Goal: Check status: Verify the current state of an ongoing process or item

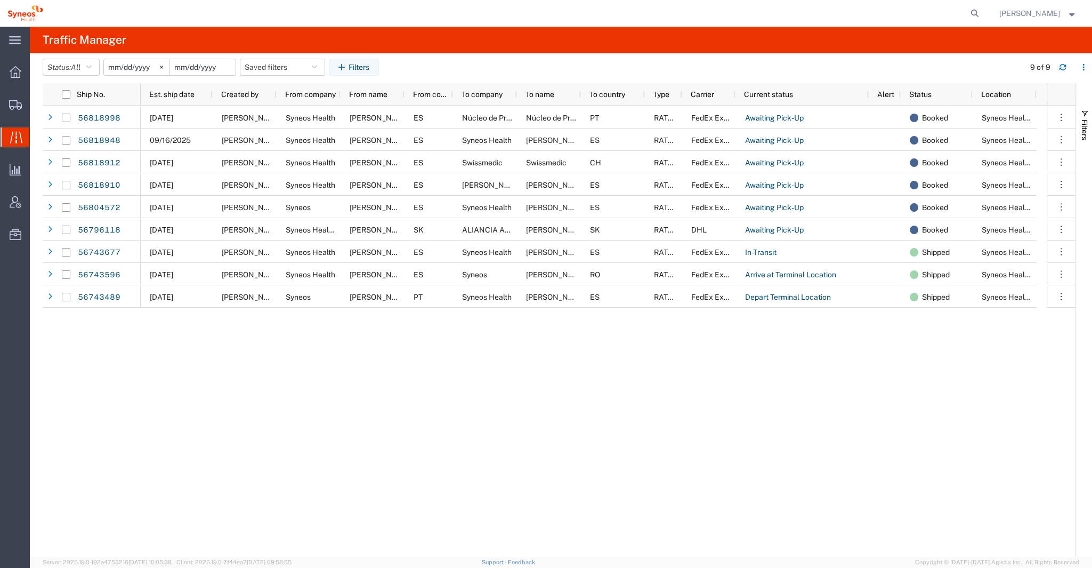
click at [215, 64] on input "date" at bounding box center [203, 67] width 66 height 16
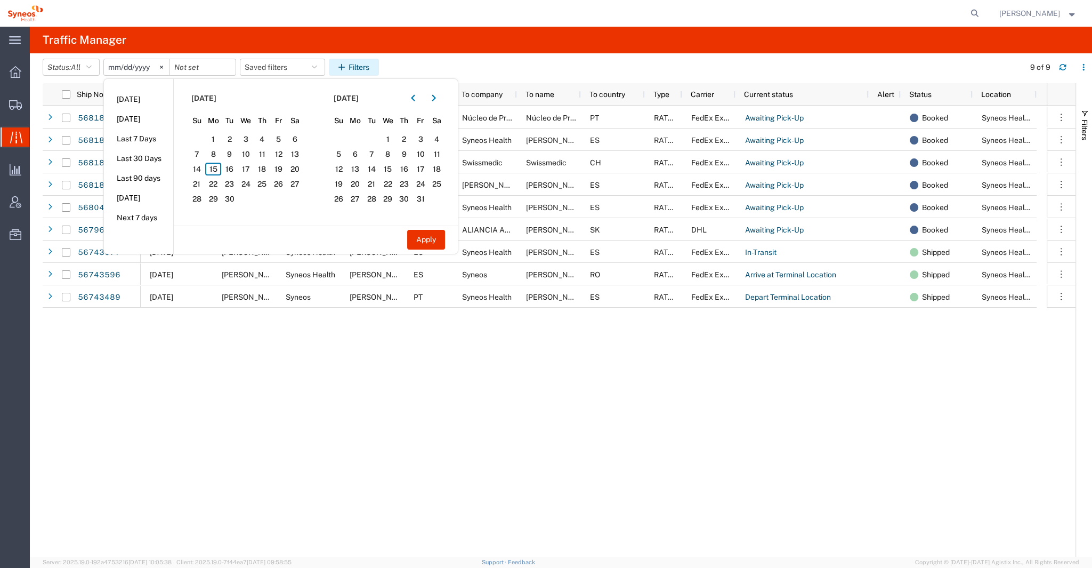
click at [365, 65] on button "Filters" at bounding box center [354, 67] width 50 height 17
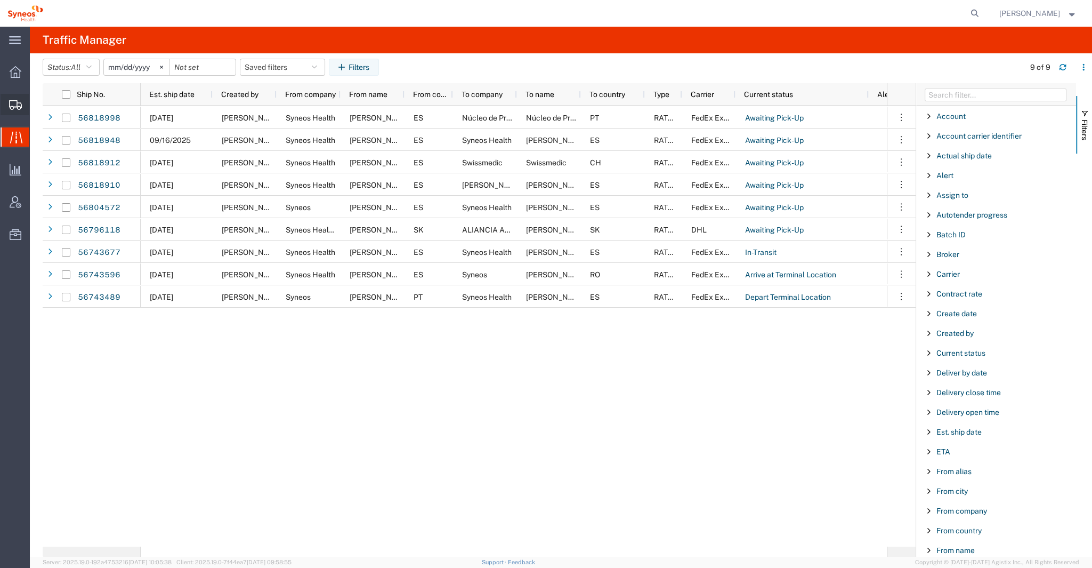
click at [19, 110] on div at bounding box center [16, 104] width 30 height 21
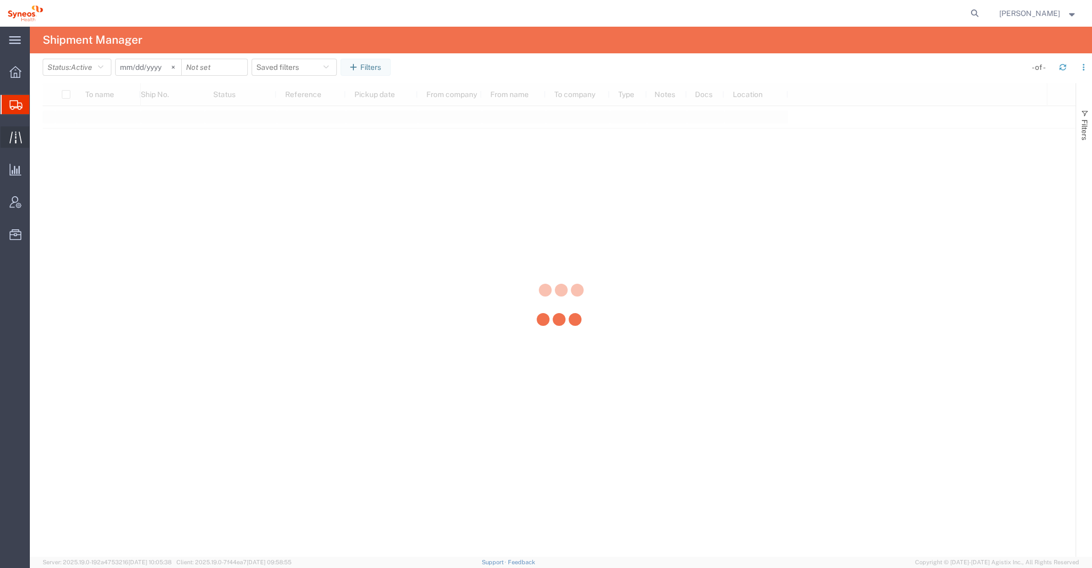
click at [10, 134] on icon at bounding box center [16, 137] width 12 height 12
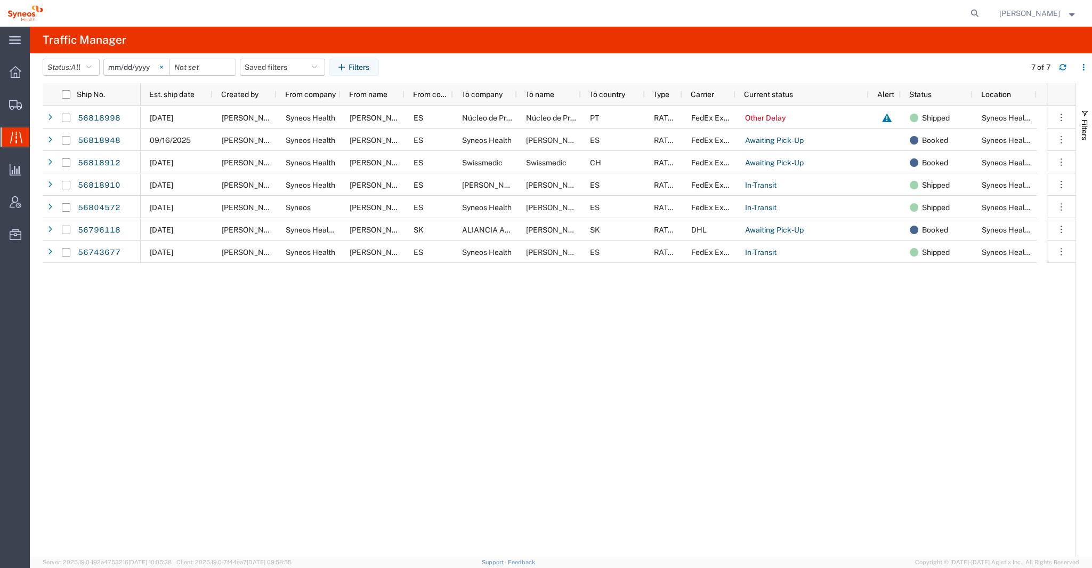
click at [163, 65] on svg-icon at bounding box center [162, 67] width 16 height 16
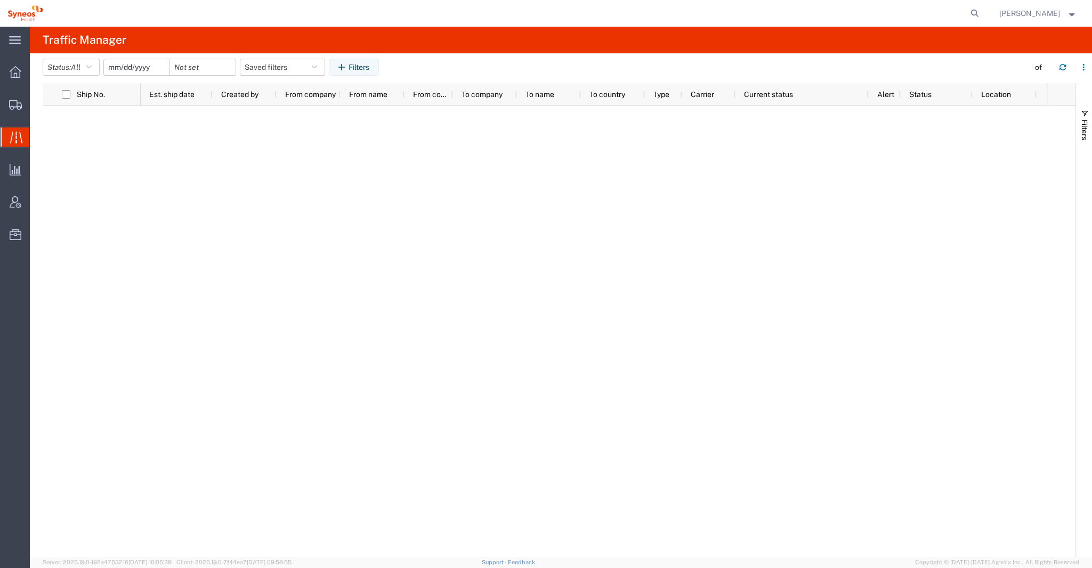
click at [158, 69] on input "date" at bounding box center [137, 67] width 66 height 16
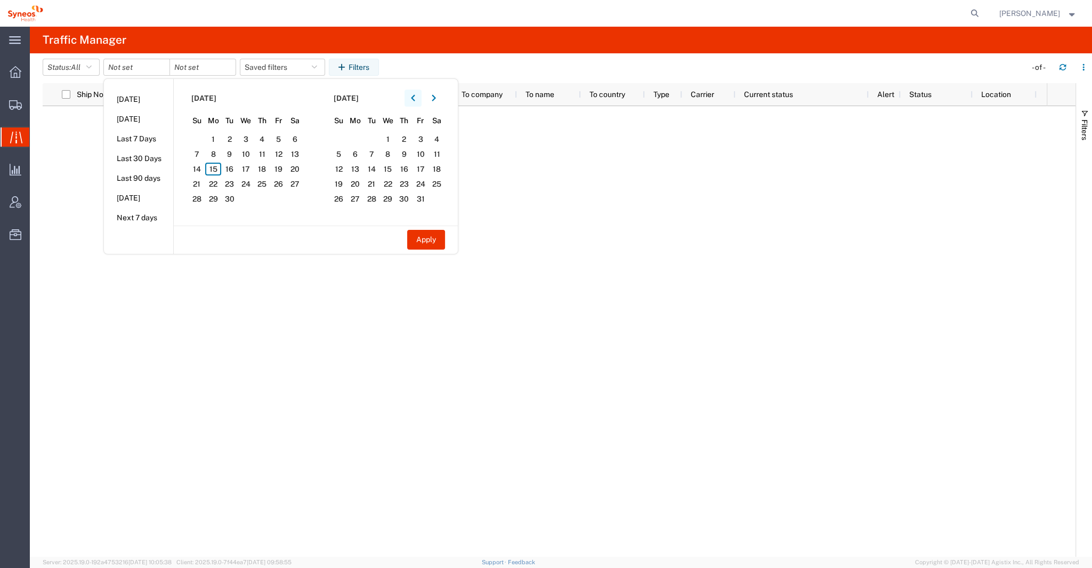
click at [415, 99] on icon "button" at bounding box center [413, 97] width 4 height 7
click at [251, 168] on span "13" at bounding box center [246, 169] width 17 height 13
click at [251, 167] on span "13" at bounding box center [246, 169] width 17 height 13
click at [435, 241] on button "Apply" at bounding box center [426, 240] width 38 height 20
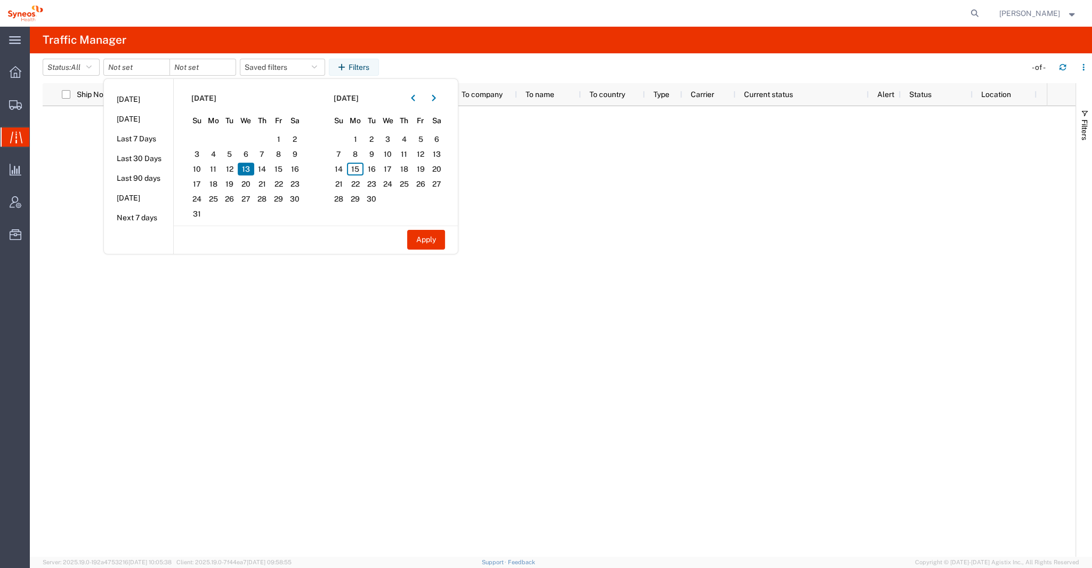
type input "[DATE]"
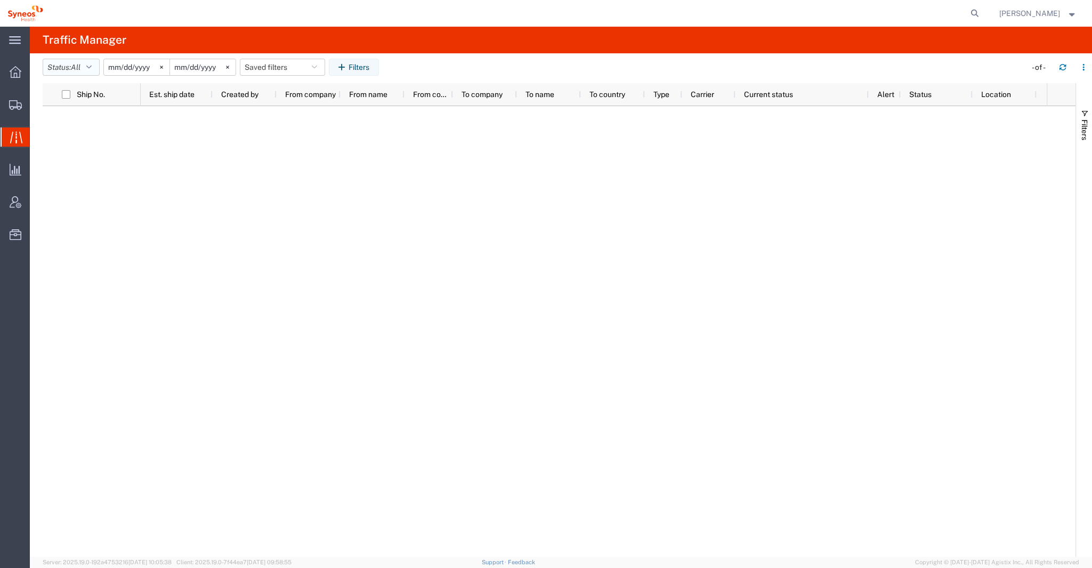
click at [91, 68] on icon "button" at bounding box center [88, 66] width 5 height 7
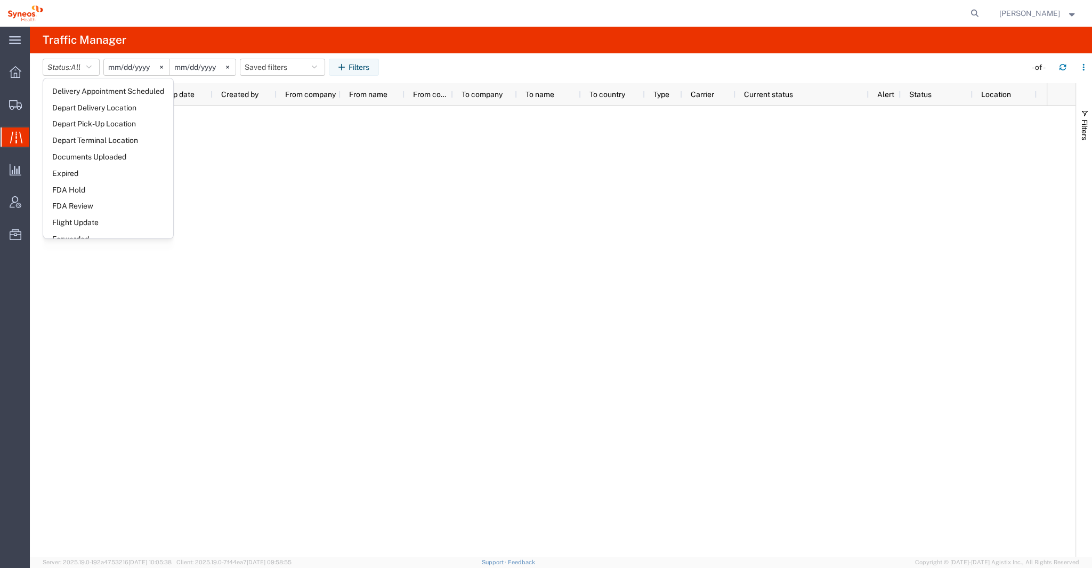
scroll to position [197, 0]
click at [344, 176] on div at bounding box center [594, 331] width 906 height 451
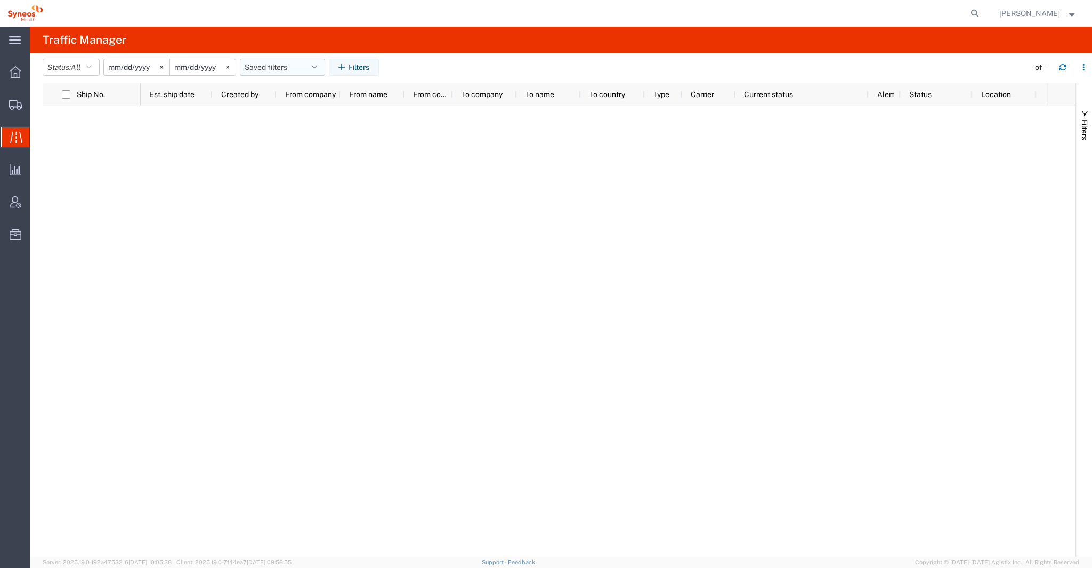
click at [317, 66] on icon "button" at bounding box center [314, 66] width 5 height 7
click at [312, 89] on input "search" at bounding box center [321, 93] width 132 height 17
type input "56482366"
click at [18, 109] on icon at bounding box center [15, 105] width 13 height 10
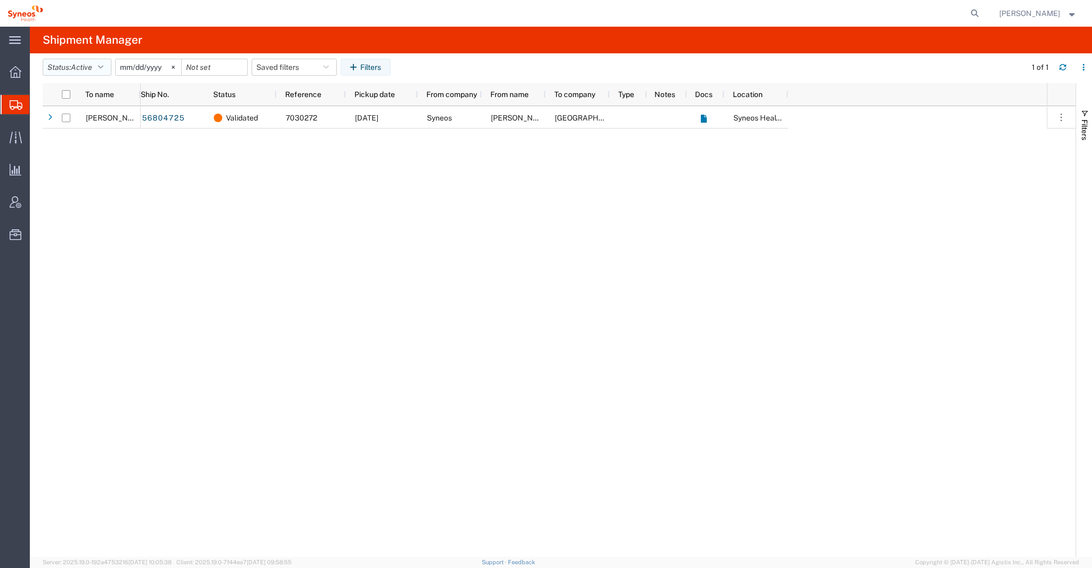
click at [100, 65] on button "Status: Active" at bounding box center [77, 67] width 69 height 17
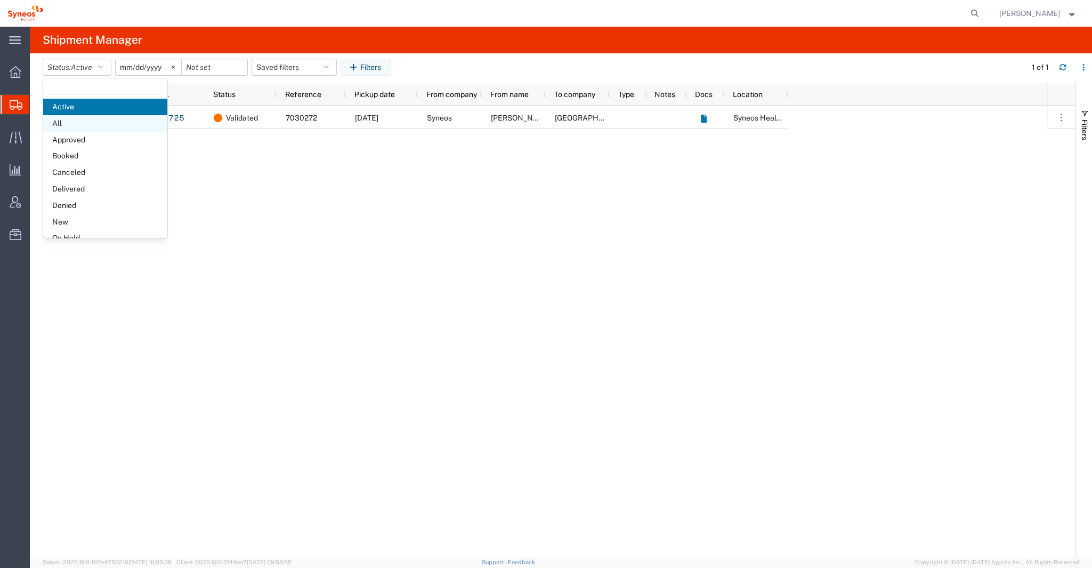
click at [72, 123] on span "All" at bounding box center [105, 123] width 124 height 17
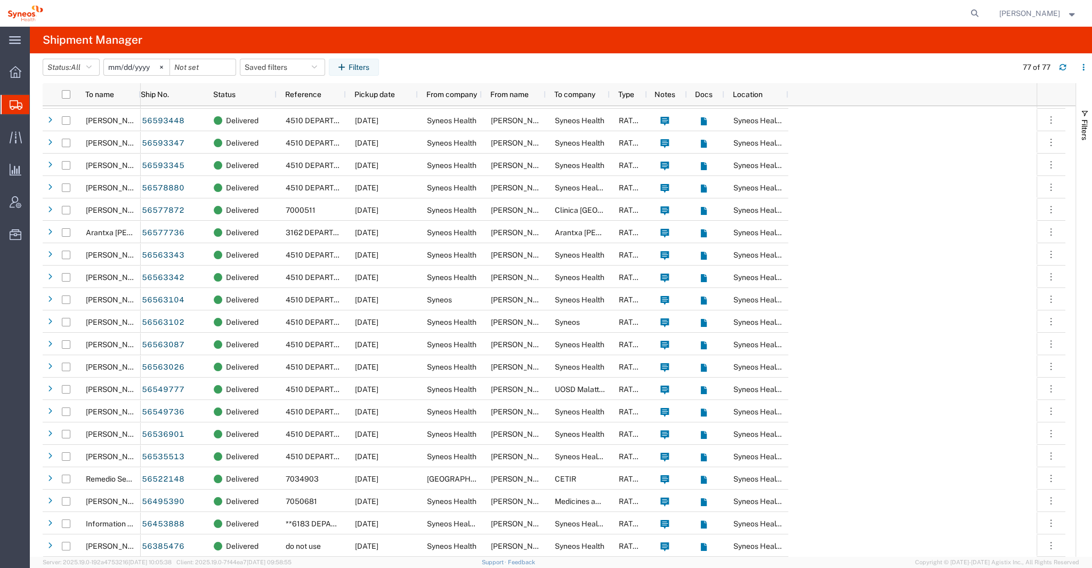
click at [140, 69] on input "[DATE]" at bounding box center [137, 67] width 66 height 16
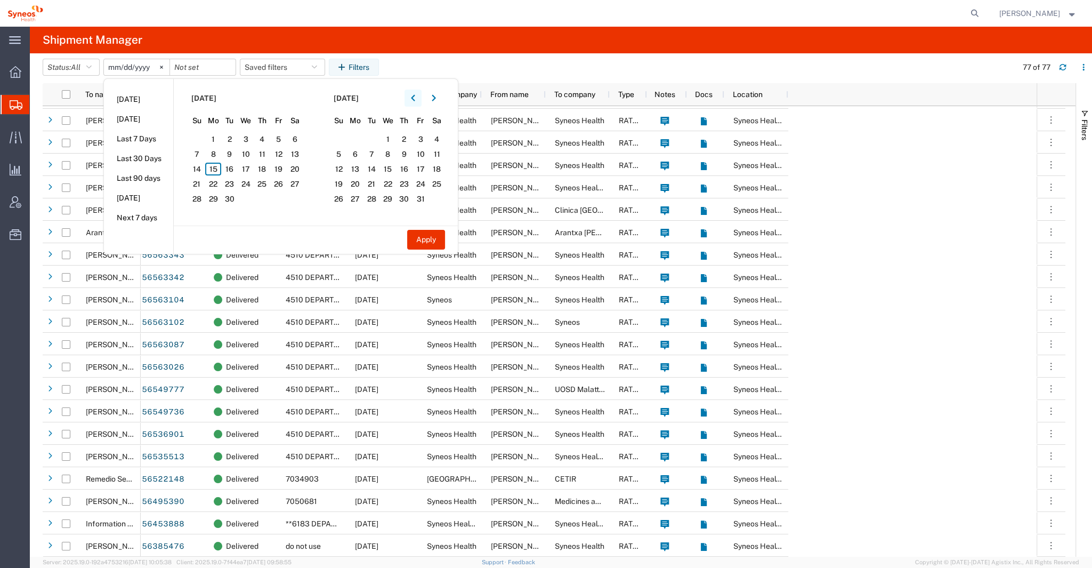
click at [414, 100] on icon "button" at bounding box center [413, 97] width 4 height 7
click at [247, 165] on span "13" at bounding box center [246, 169] width 17 height 13
click at [248, 166] on span "13" at bounding box center [246, 169] width 17 height 13
click at [432, 240] on button "Apply" at bounding box center [426, 240] width 38 height 20
type input "[DATE]"
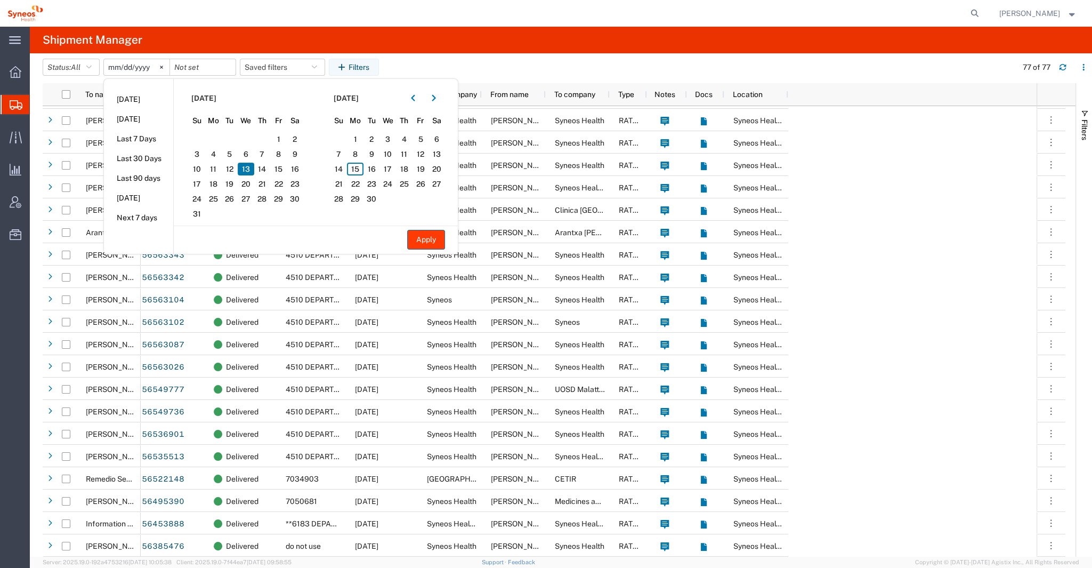
type input "[DATE]"
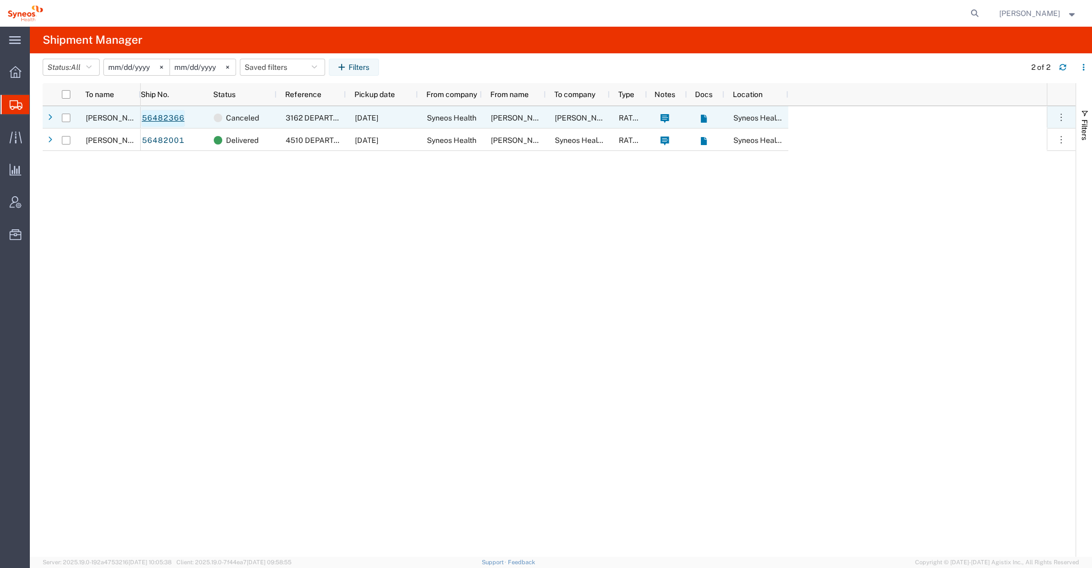
click at [176, 115] on link "56482366" at bounding box center [163, 118] width 44 height 17
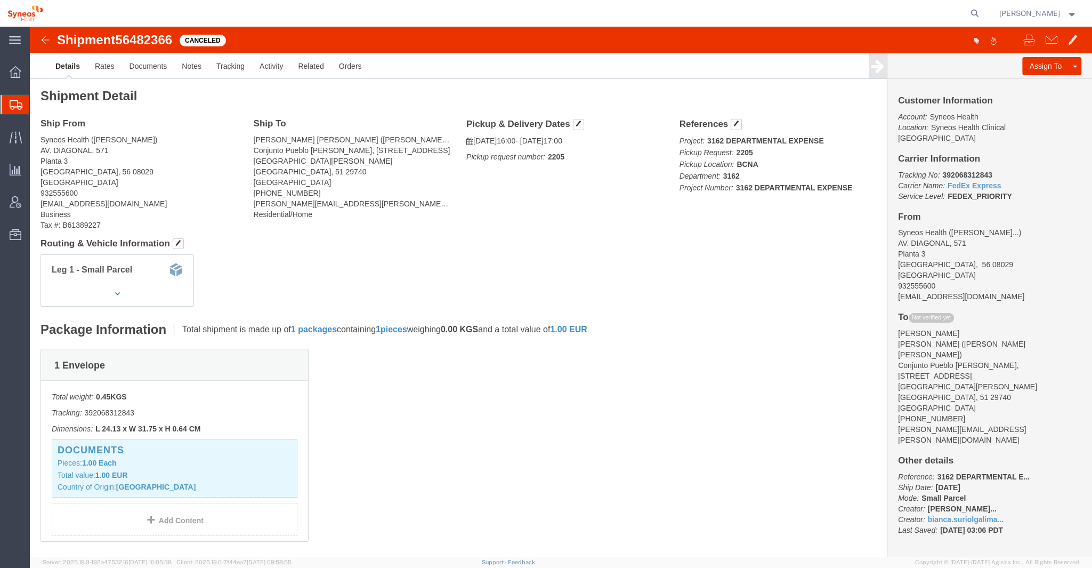
click b "392068312843"
copy b "392068312843"
click at [13, 138] on icon at bounding box center [16, 137] width 12 height 12
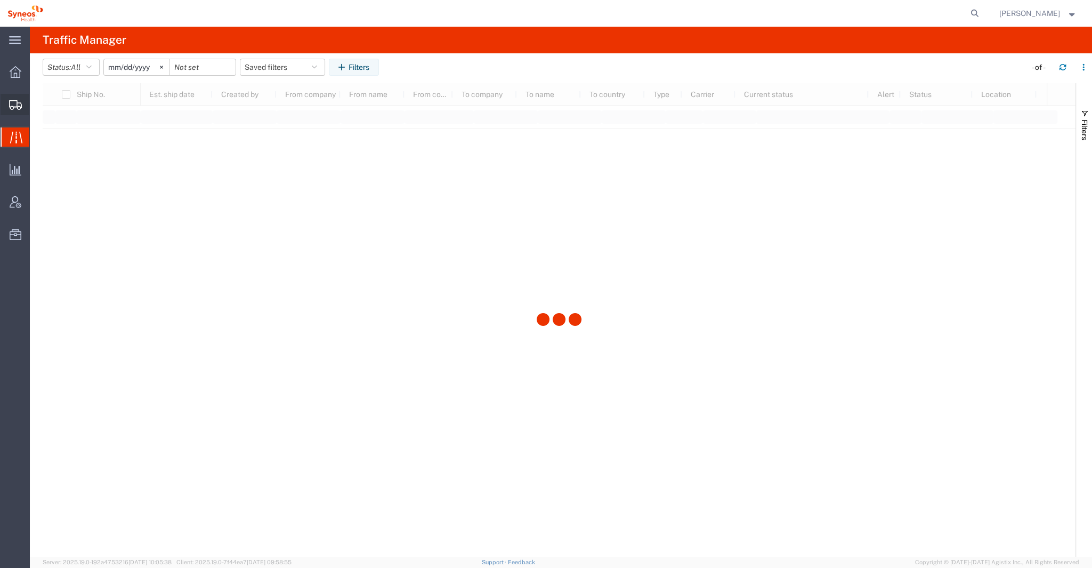
click at [9, 106] on icon at bounding box center [15, 105] width 13 height 10
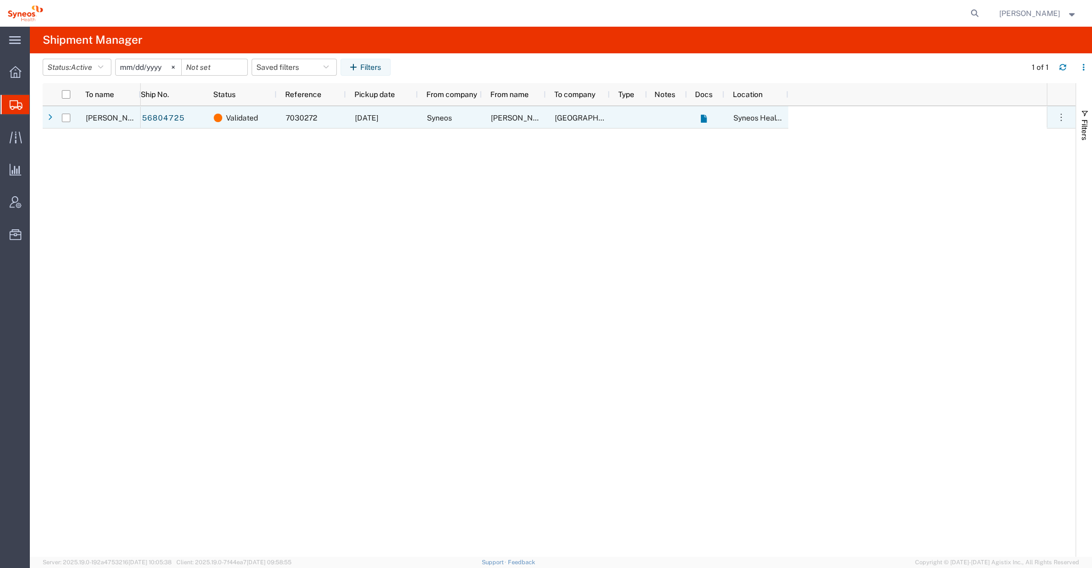
click at [516, 115] on span "[PERSON_NAME]" at bounding box center [521, 118] width 61 height 9
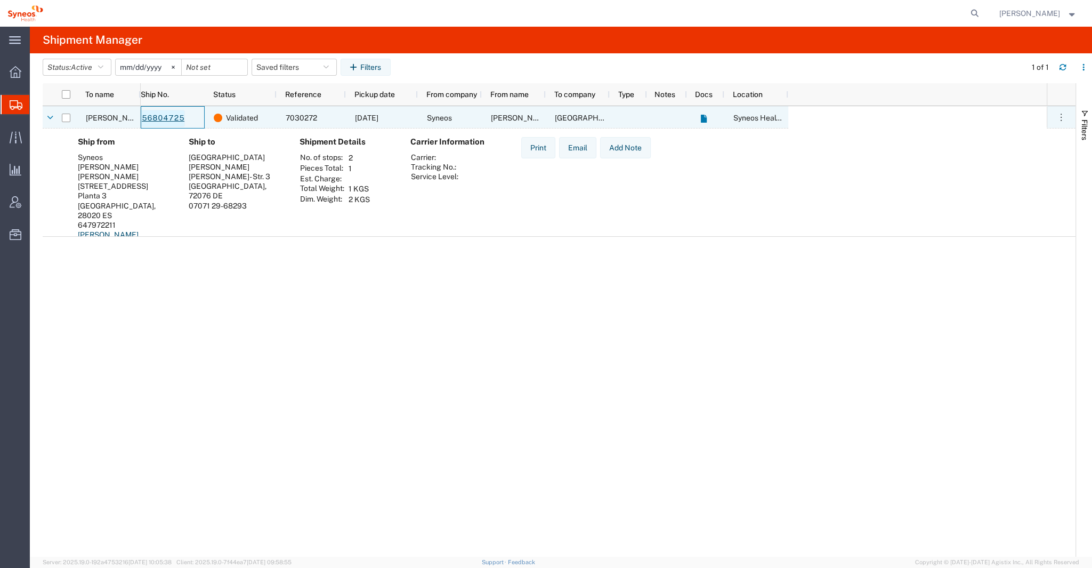
click at [150, 117] on link "56804725" at bounding box center [163, 118] width 44 height 17
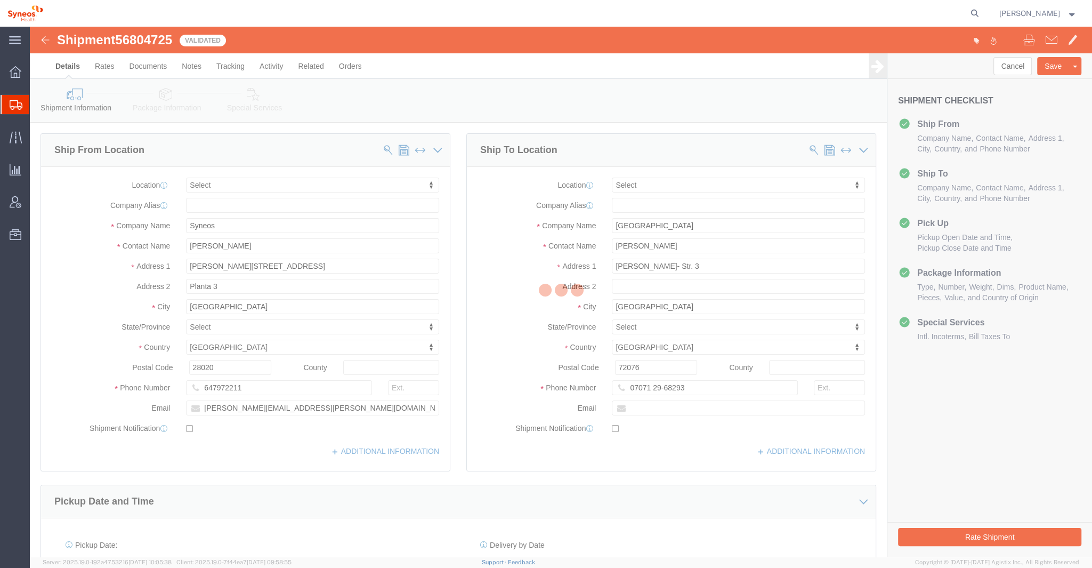
select select
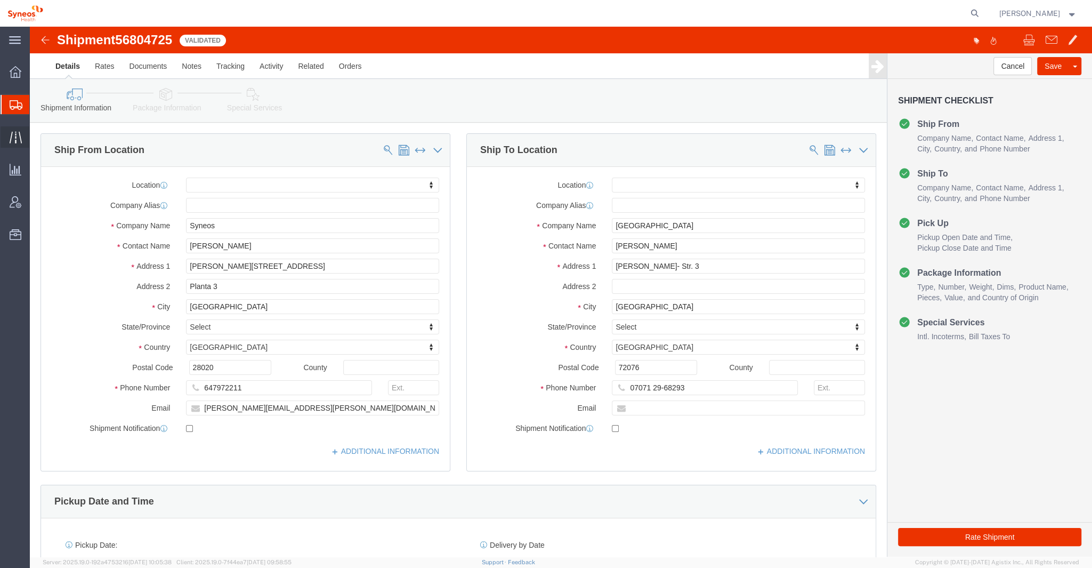
click at [21, 136] on icon at bounding box center [16, 137] width 12 height 12
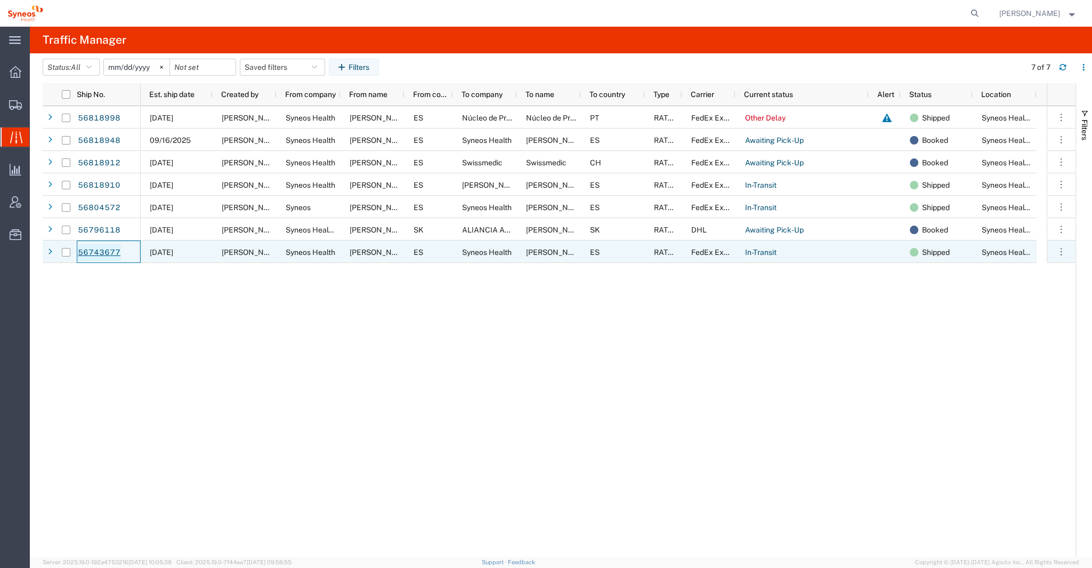
click at [110, 249] on link "56743677" at bounding box center [99, 252] width 44 height 17
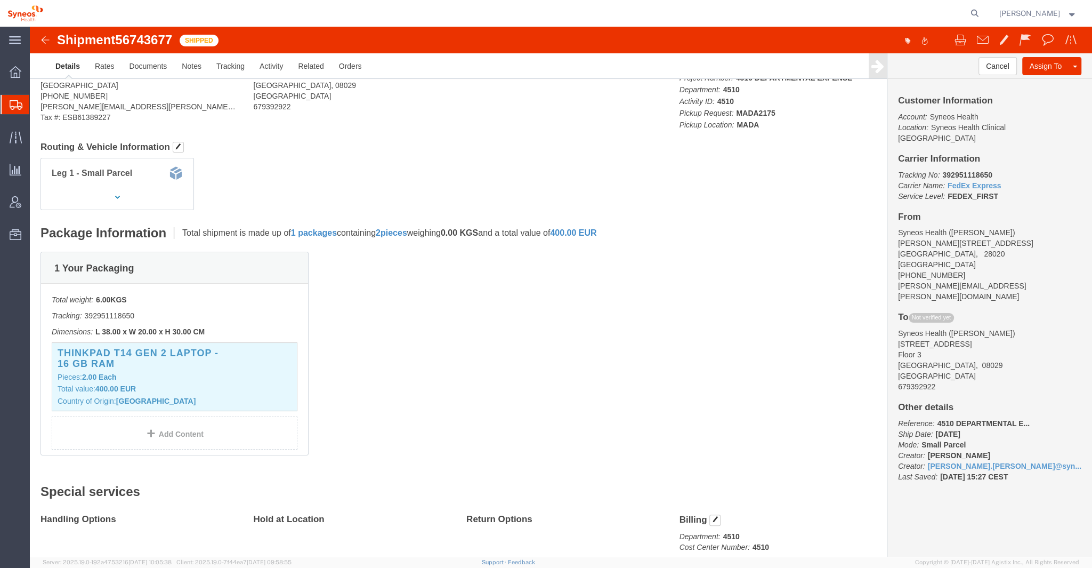
scroll to position [91, 0]
